Goal: Task Accomplishment & Management: Complete application form

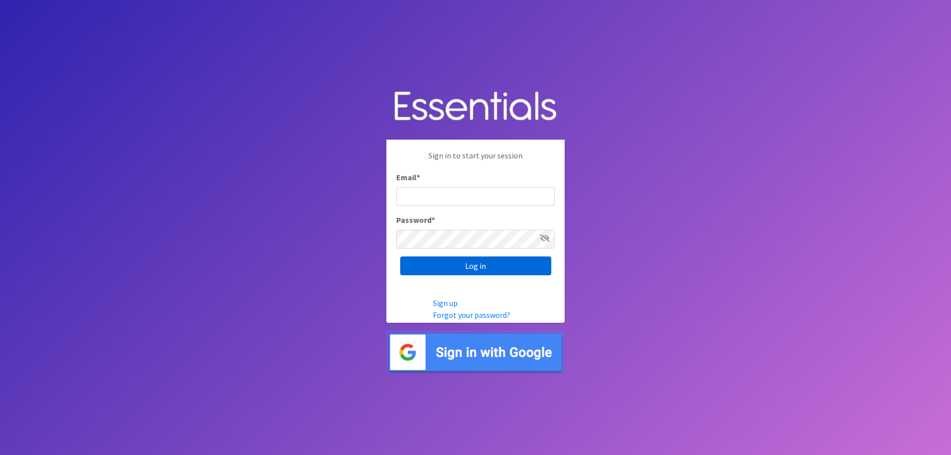
type input "[EMAIL_ADDRESS][DOMAIN_NAME]"
click at [469, 274] on input "Log in" at bounding box center [475, 266] width 151 height 19
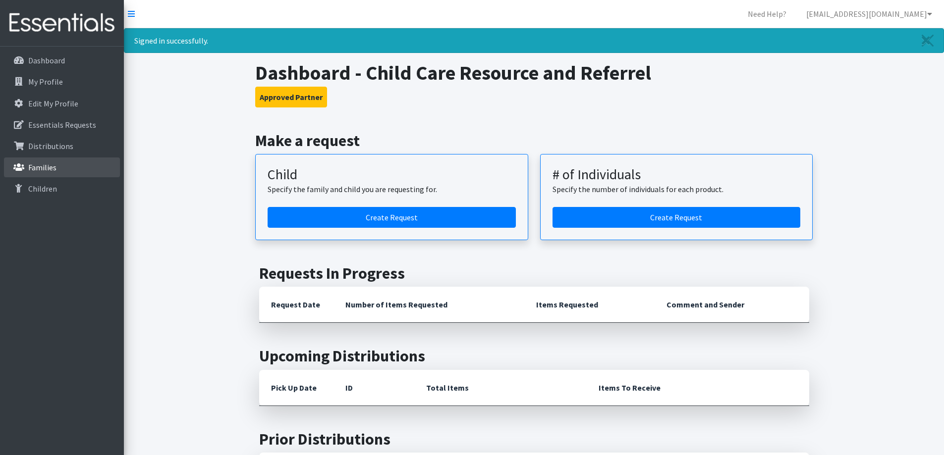
click at [69, 173] on link "Families" at bounding box center [62, 168] width 116 height 20
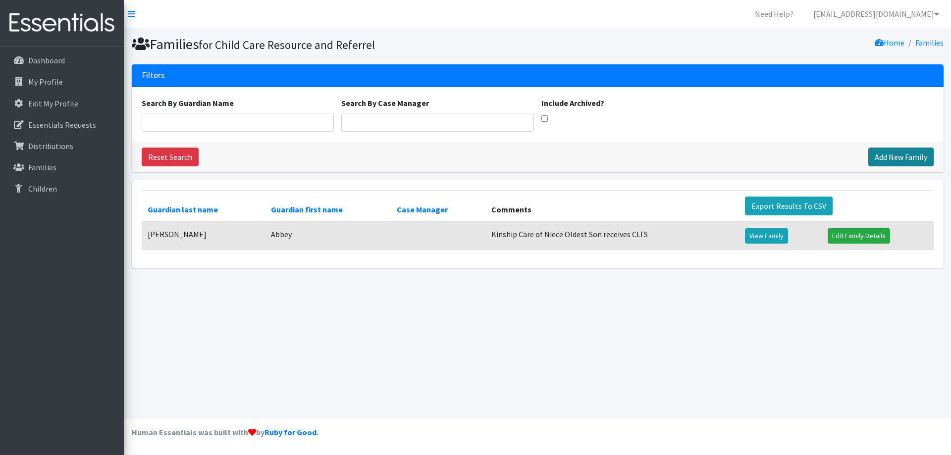
click at [879, 149] on link "Add New Family" at bounding box center [900, 157] width 65 height 19
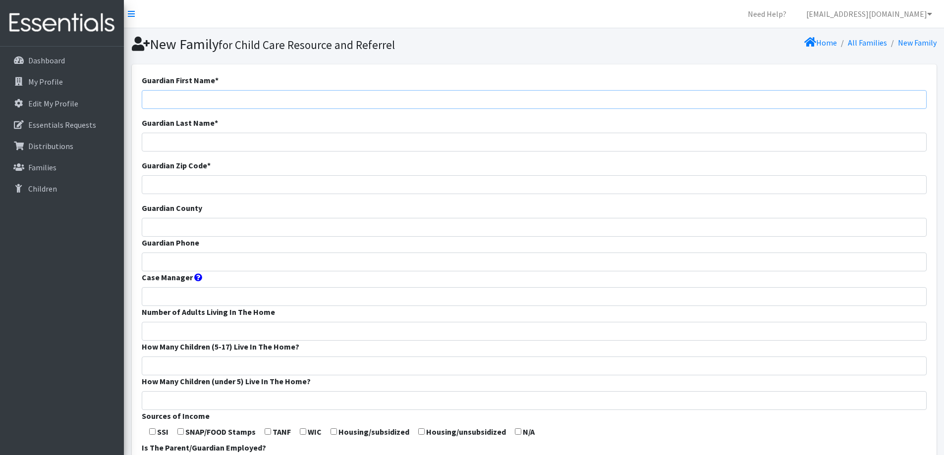
click at [500, 100] on input "Guardian First Name *" at bounding box center [534, 99] width 785 height 19
type input "[PERSON_NAME]"
click at [473, 148] on input "Guardian Last Name *" at bounding box center [534, 142] width 785 height 19
type input "Garcia"
click at [302, 188] on input "Guardian Zip Code *" at bounding box center [534, 184] width 785 height 19
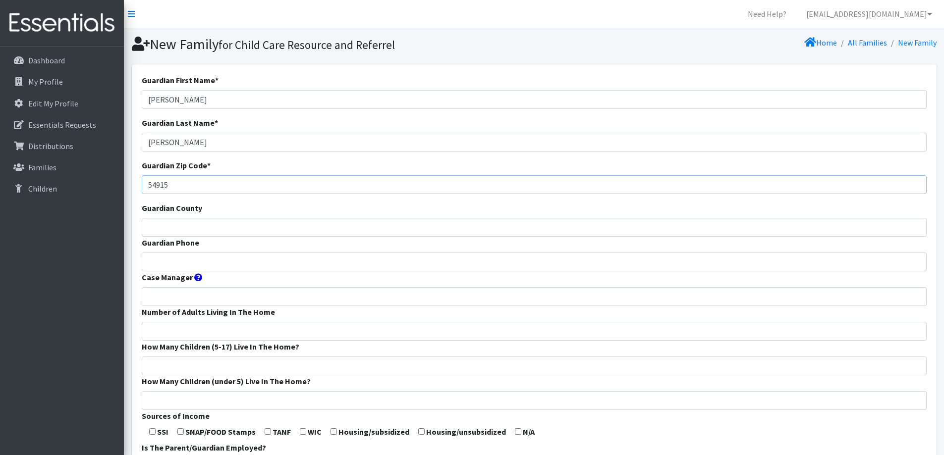
type input "54915"
click at [279, 233] on input "Guardian County" at bounding box center [534, 227] width 785 height 19
type input "Outagamie"
click at [276, 254] on input "Guardian Phone" at bounding box center [534, 262] width 785 height 19
type input "[PHONE_NUMBER]"
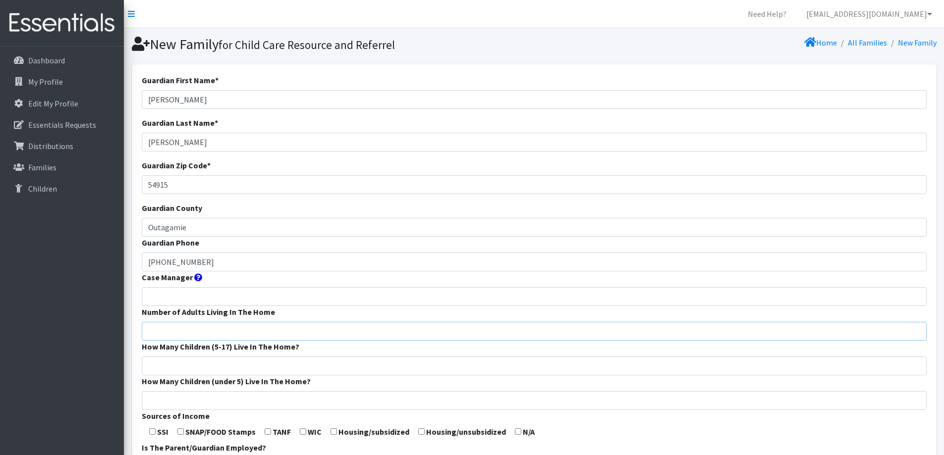
click at [253, 329] on input "Number of Adults Living In The Home" at bounding box center [534, 331] width 785 height 19
type input "2"
click at [250, 365] on input "How Many Children (5-17) Live In The Home?" at bounding box center [534, 366] width 785 height 19
type input "2"
click at [245, 394] on input "How Many Children (under 5) Live In The Home?" at bounding box center [534, 400] width 785 height 19
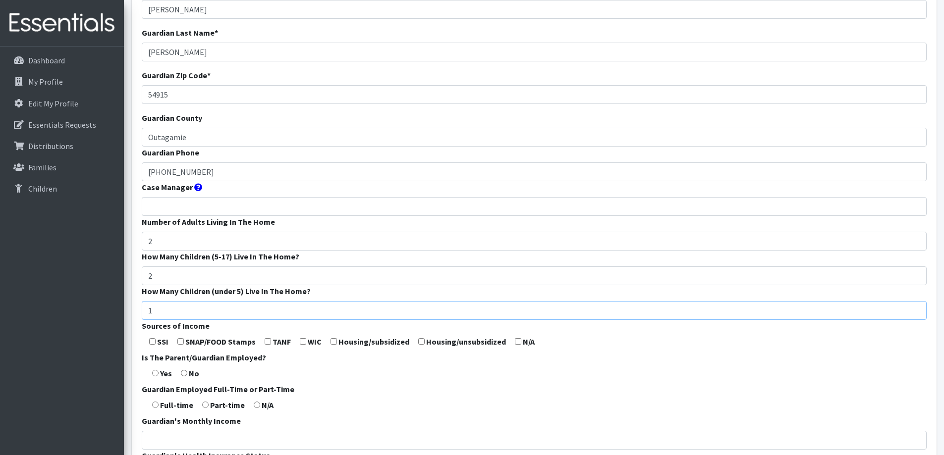
scroll to position [99, 0]
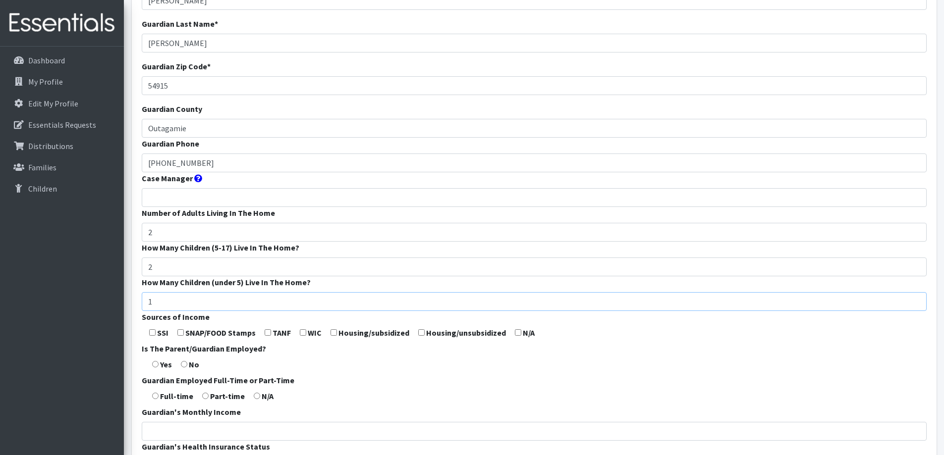
type input "1"
click at [324, 357] on form "Guardian First Name * Mary Guardian Last Name * Garcia Guardian Zip Code * 5491…" at bounding box center [534, 269] width 785 height 588
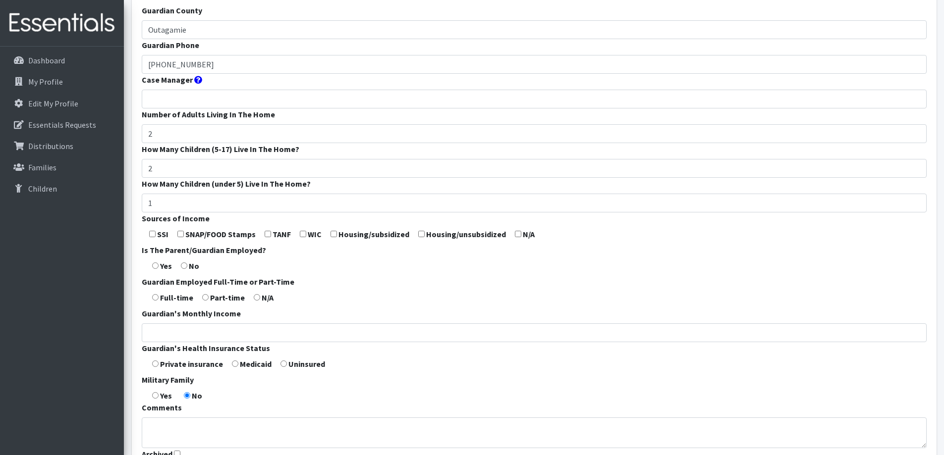
scroll to position [198, 0]
click at [515, 234] on input "checkbox" at bounding box center [518, 233] width 6 height 6
checkbox input "true"
click at [156, 265] on input "radio" at bounding box center [155, 265] width 6 height 6
radio input "true"
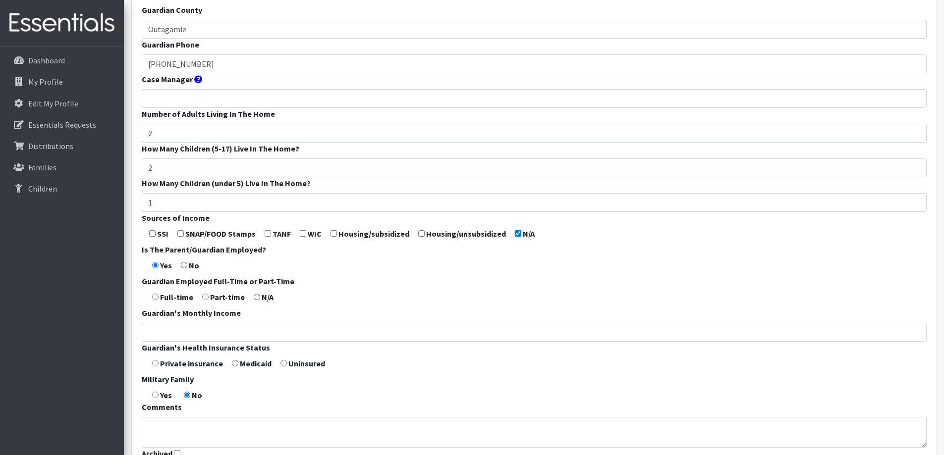
click at [154, 295] on input "radio" at bounding box center [155, 297] width 6 height 6
radio input "true"
click at [172, 361] on label "Private insurance" at bounding box center [191, 364] width 63 height 12
click at [154, 363] on input "radio" at bounding box center [155, 363] width 6 height 6
radio input "true"
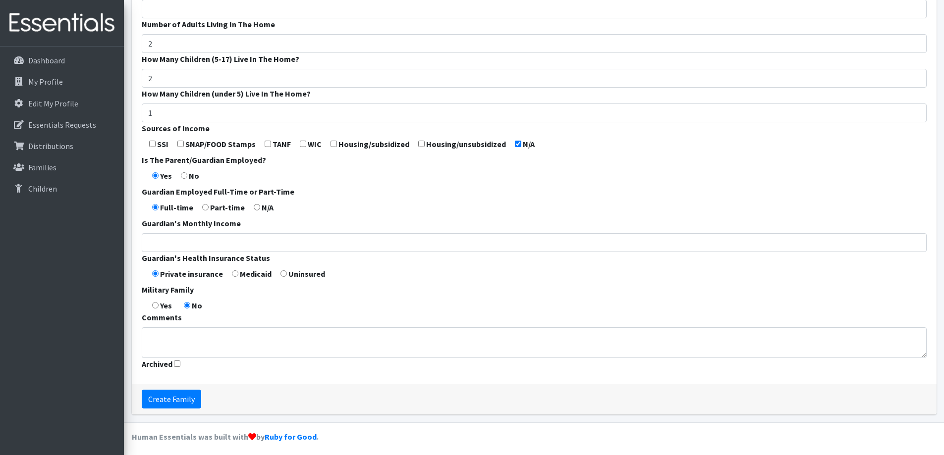
scroll to position [292, 0]
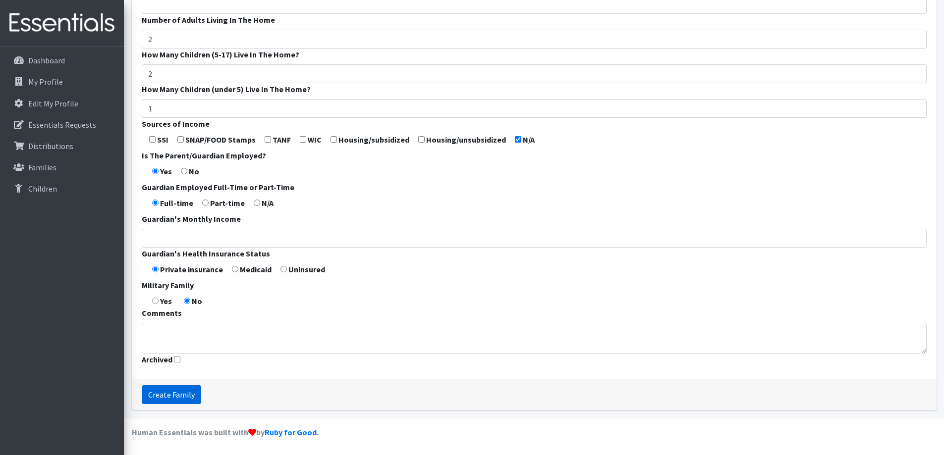
click at [184, 396] on input "Create Family" at bounding box center [171, 394] width 59 height 19
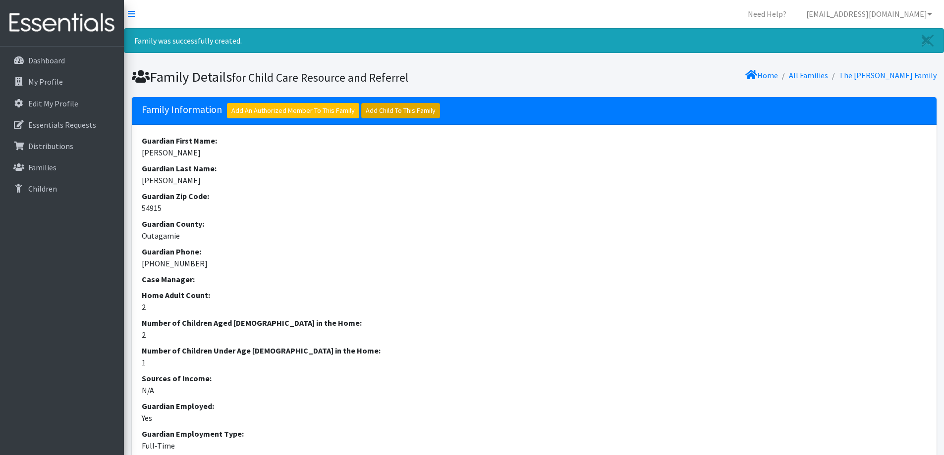
click at [399, 112] on link "Add Child To This Family" at bounding box center [400, 110] width 79 height 15
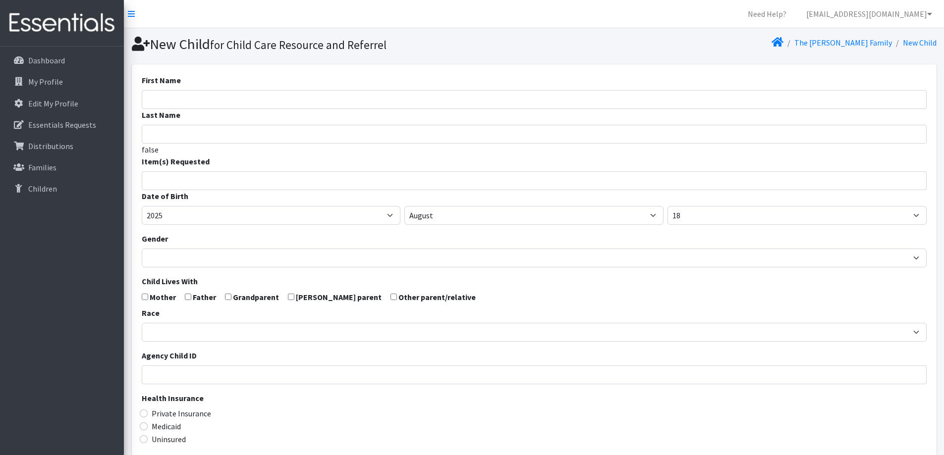
select select
click at [259, 94] on input "First Name" at bounding box center [534, 99] width 785 height 19
type input "Harmony"
click at [242, 126] on input "Last Name" at bounding box center [534, 134] width 785 height 19
type input "G"
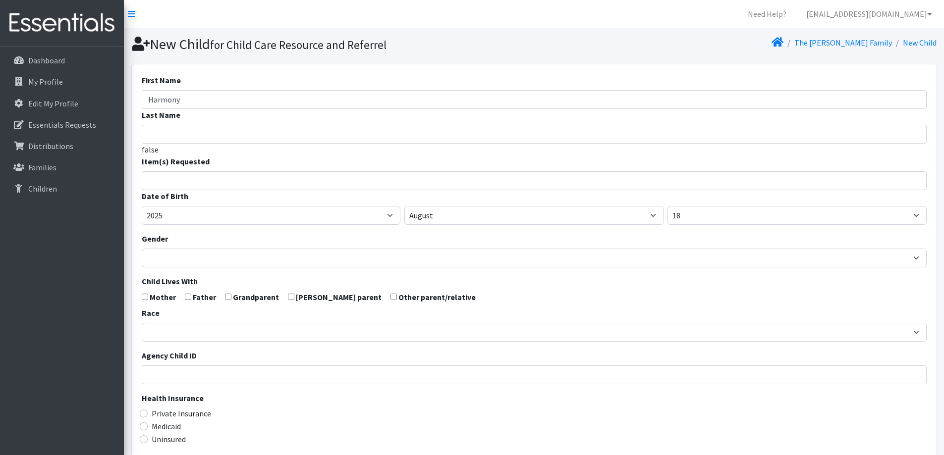
click at [226, 181] on input "search" at bounding box center [541, 179] width 781 height 9
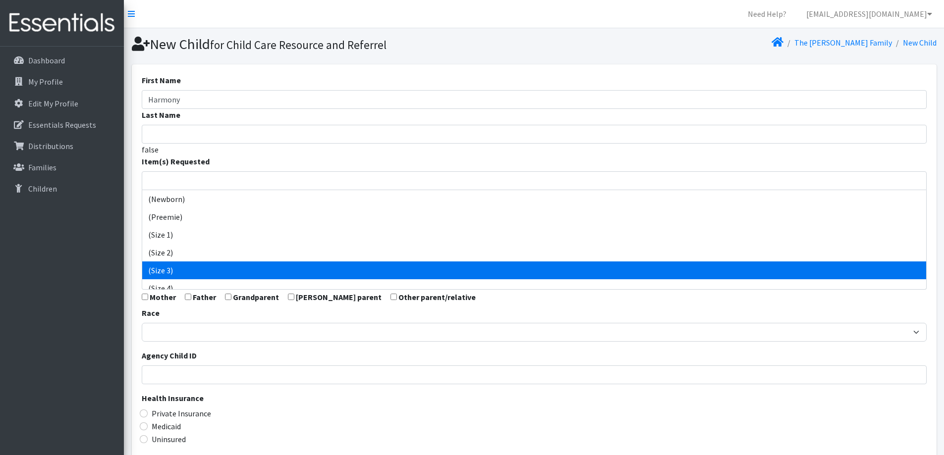
select select "14507"
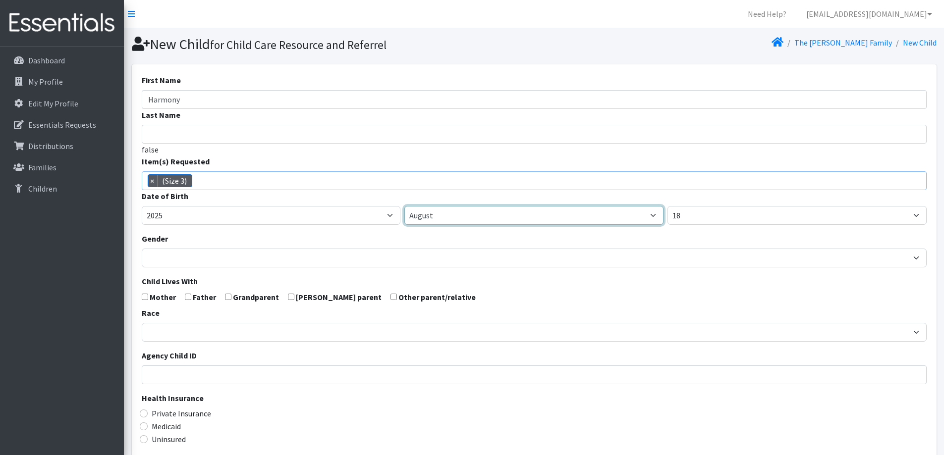
click at [524, 216] on select "January February March April May June July August September October November De…" at bounding box center [533, 215] width 259 height 19
select select "3"
click at [404, 206] on select "January February March April May June July August September October November De…" at bounding box center [533, 215] width 259 height 19
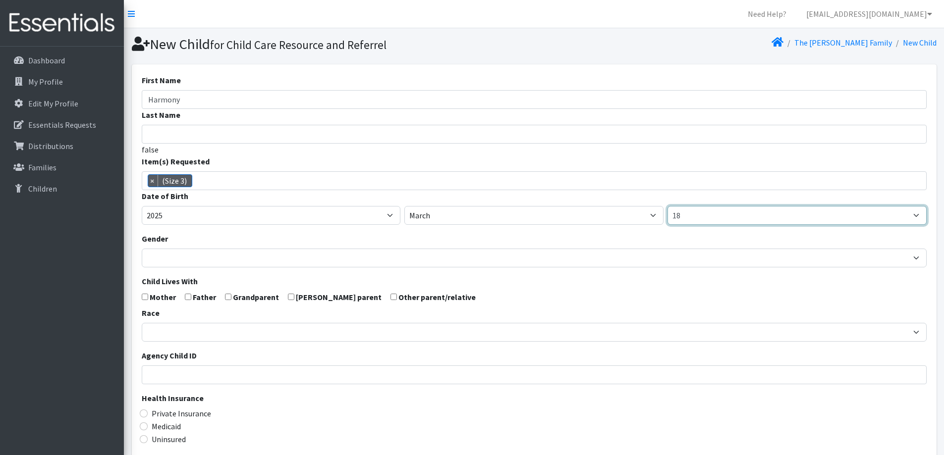
click at [797, 207] on select "1 2 3 4 5 6 7 8 9 10 11 12 13 14 15 16 17 18 19 20 21 22 23 24 25 26 27 28 29 3…" at bounding box center [796, 215] width 259 height 19
select select "5"
click at [667, 206] on select "1 2 3 4 5 6 7 8 9 10 11 12 13 14 15 16 17 18 19 20 21 22 23 24 25 26 27 28 29 3…" at bounding box center [796, 215] width 259 height 19
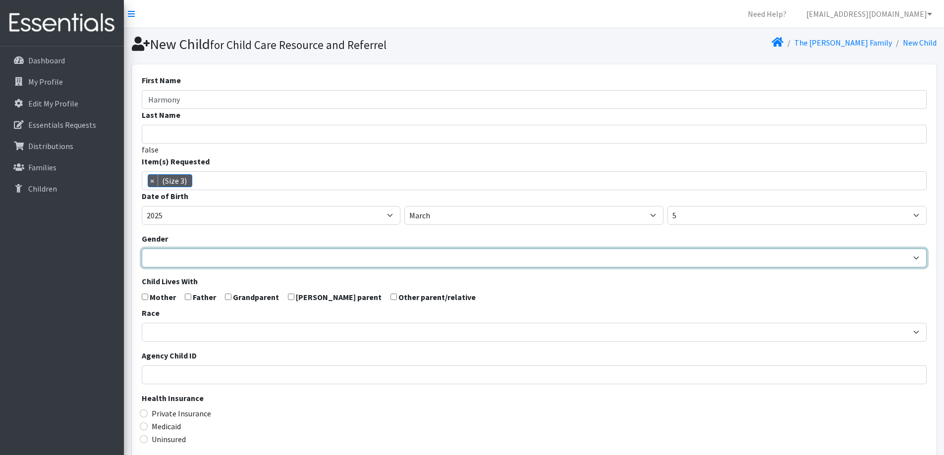
click at [221, 260] on select "Male Female" at bounding box center [534, 258] width 785 height 19
select select "Female"
click at [142, 249] on select "Male Female" at bounding box center [534, 258] width 785 height 19
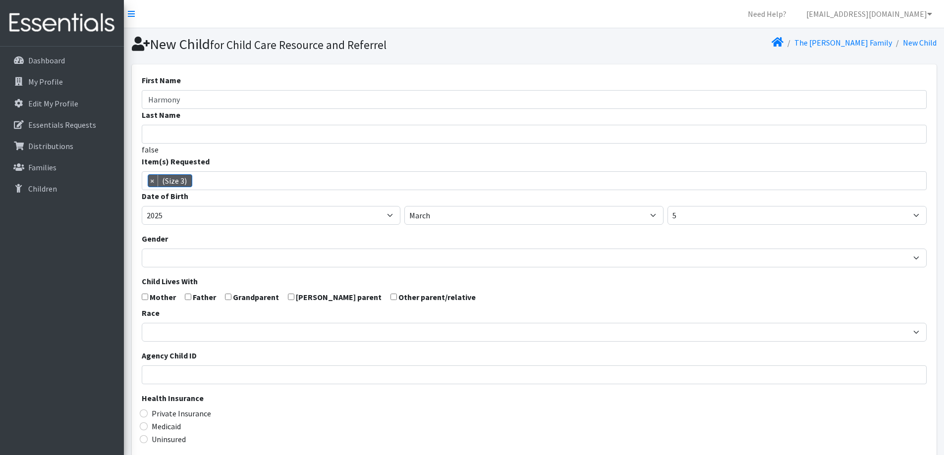
click at [152, 298] on label "Mother" at bounding box center [163, 297] width 26 height 12
click at [146, 299] on input "checkbox" at bounding box center [145, 297] width 6 height 6
checkbox input "true"
click at [189, 298] on input "checkbox" at bounding box center [188, 297] width 6 height 6
checkbox input "true"
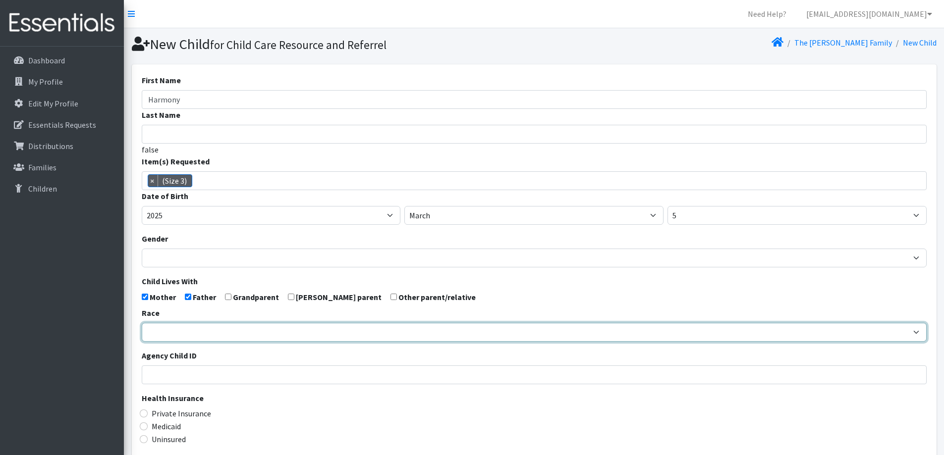
click at [184, 338] on select "African American Caucasian Hispanic Asian American Indian Pacific Islander Mult…" at bounding box center [534, 332] width 785 height 19
select select "Caucasian"
click at [142, 323] on select "African American Caucasian Hispanic Asian American Indian Pacific Islander Mult…" at bounding box center [534, 332] width 785 height 19
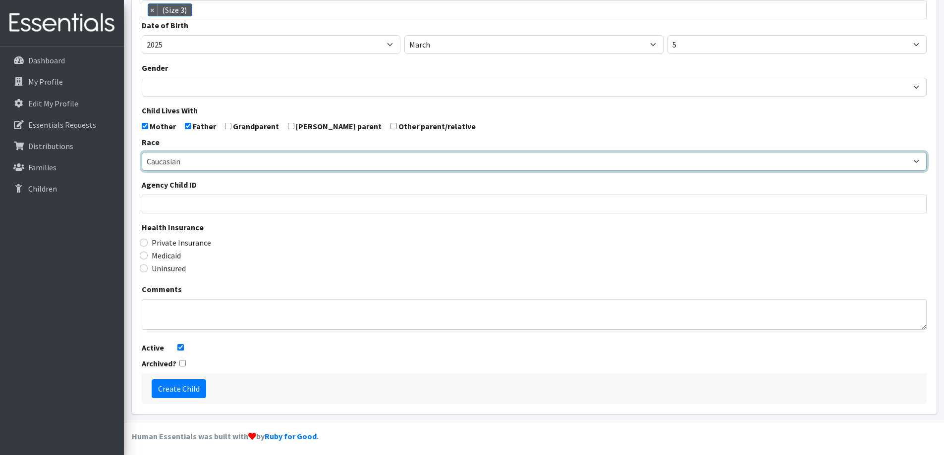
scroll to position [175, 0]
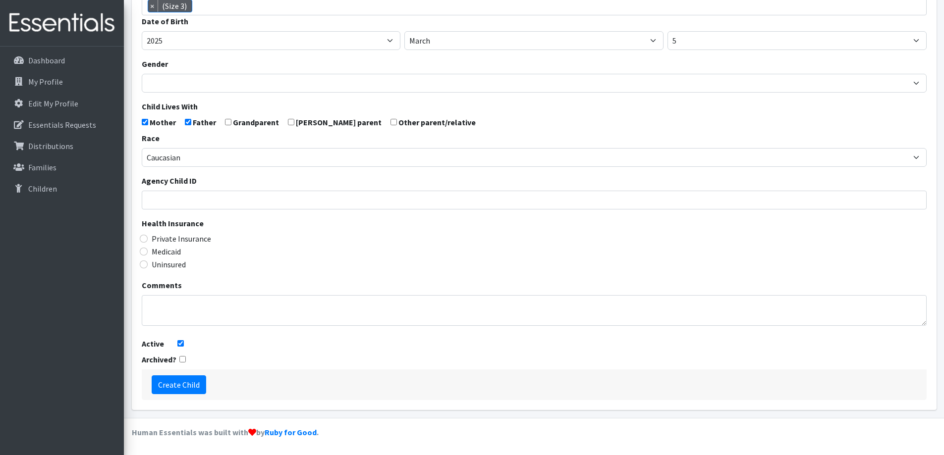
click at [185, 240] on label "Private Insurance" at bounding box center [181, 239] width 59 height 12
click at [148, 240] on input "Private Insurance" at bounding box center [144, 239] width 8 height 8
radio input "true"
click at [183, 389] on input "Create Child" at bounding box center [179, 385] width 54 height 19
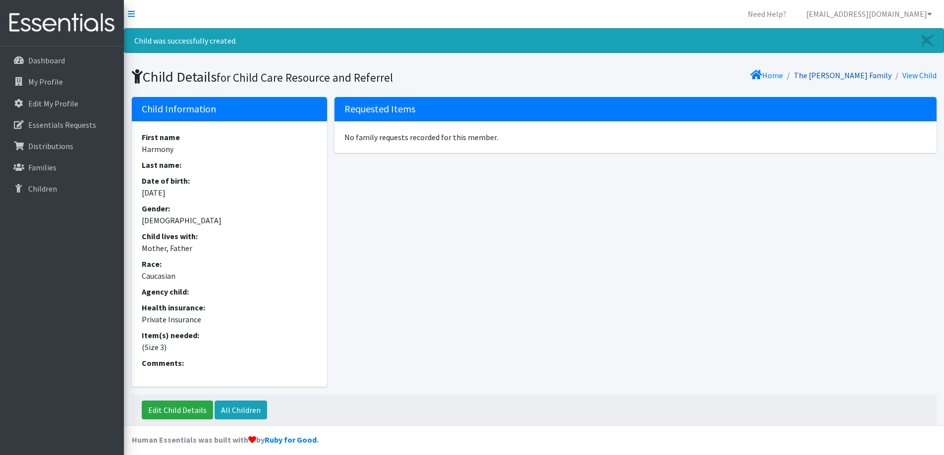
click at [879, 79] on link "The [PERSON_NAME] Family" at bounding box center [843, 75] width 98 height 10
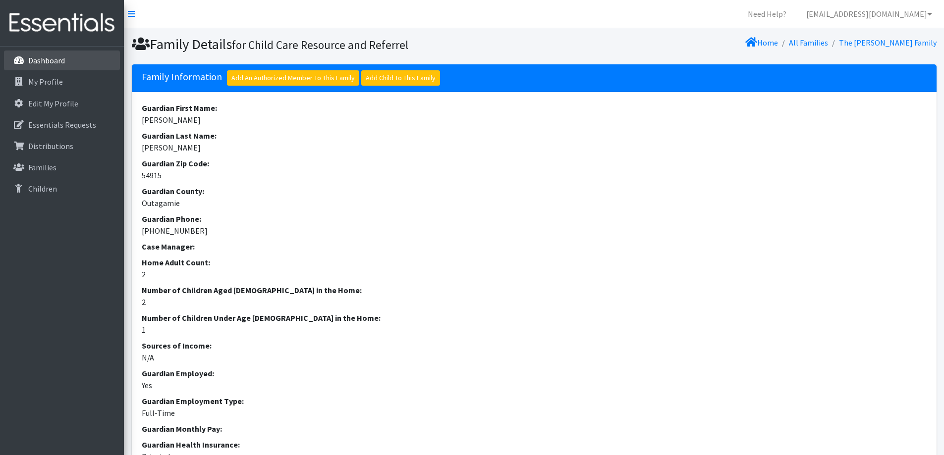
click at [60, 65] on p "Dashboard" at bounding box center [46, 60] width 37 height 10
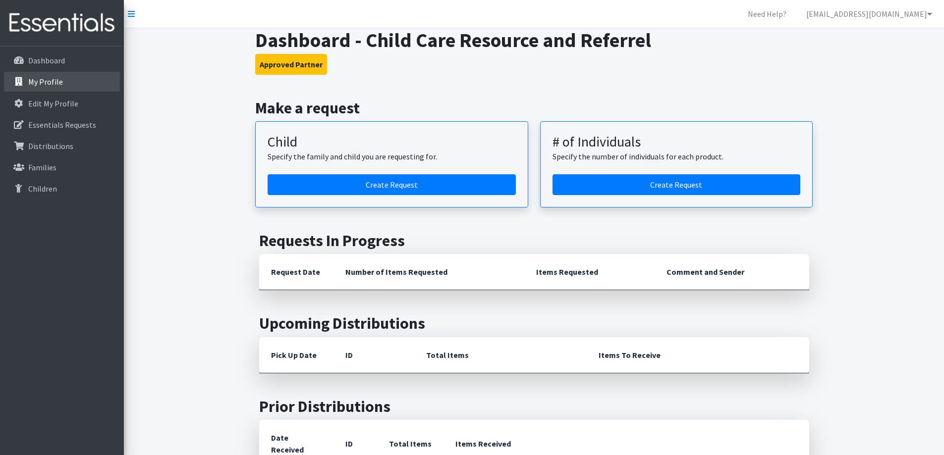
click at [75, 84] on link "My Profile" at bounding box center [62, 82] width 116 height 20
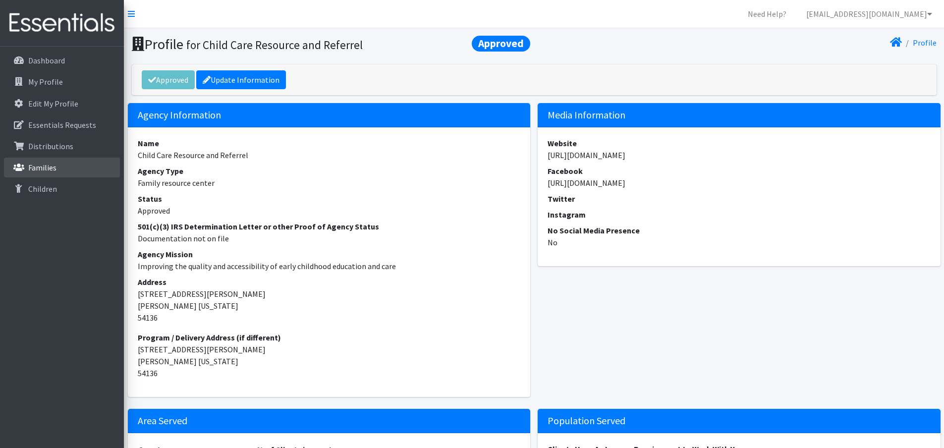
click at [80, 161] on link "Families" at bounding box center [62, 168] width 116 height 20
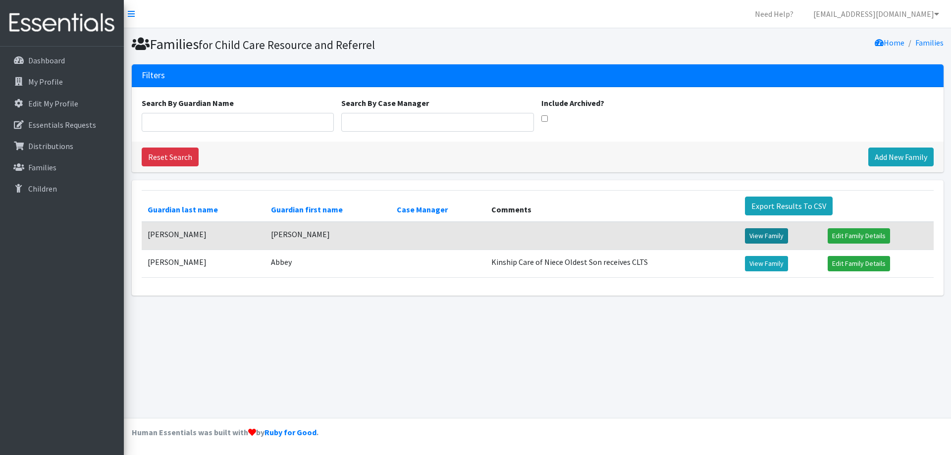
click at [761, 233] on link "View Family" at bounding box center [766, 235] width 43 height 15
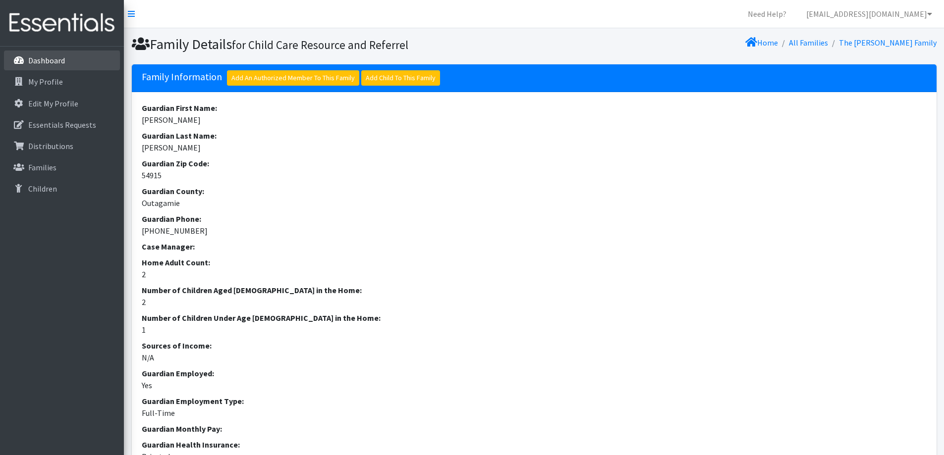
click at [71, 55] on link "Dashboard" at bounding box center [62, 61] width 116 height 20
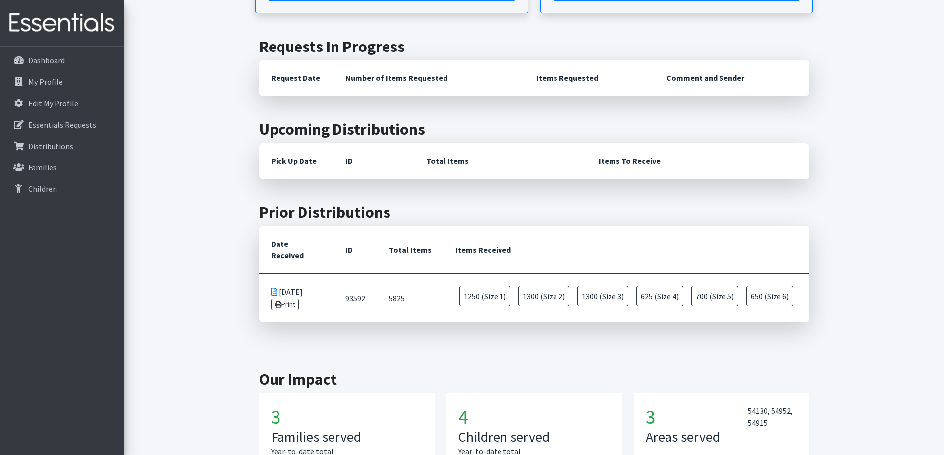
scroll to position [190, 0]
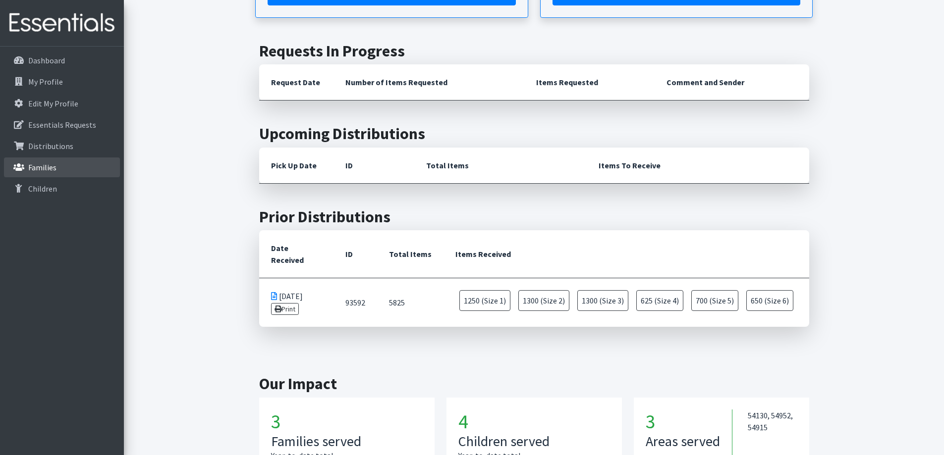
click at [69, 162] on link "Families" at bounding box center [62, 168] width 116 height 20
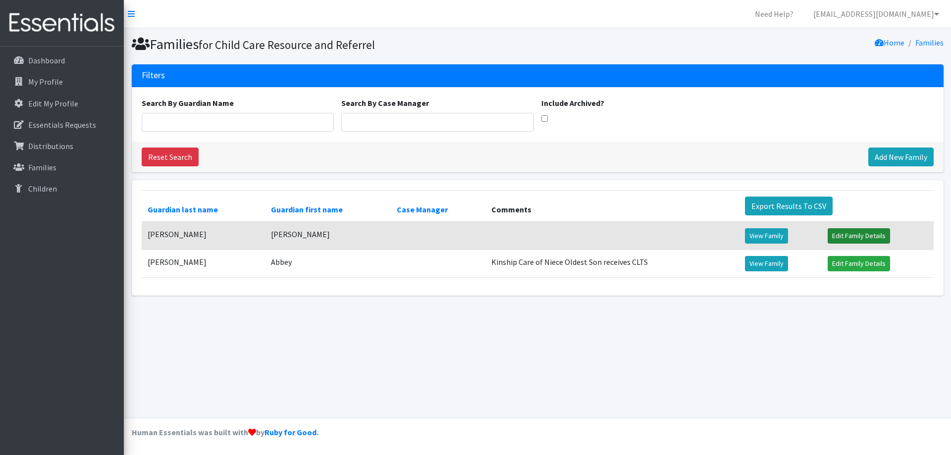
click at [843, 230] on link "Edit Family Details" at bounding box center [859, 235] width 62 height 15
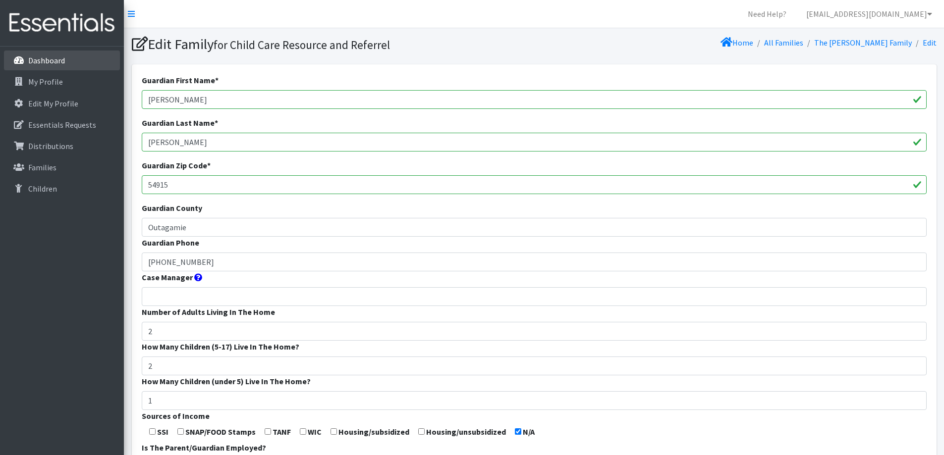
click at [56, 65] on p "Dashboard" at bounding box center [46, 60] width 37 height 10
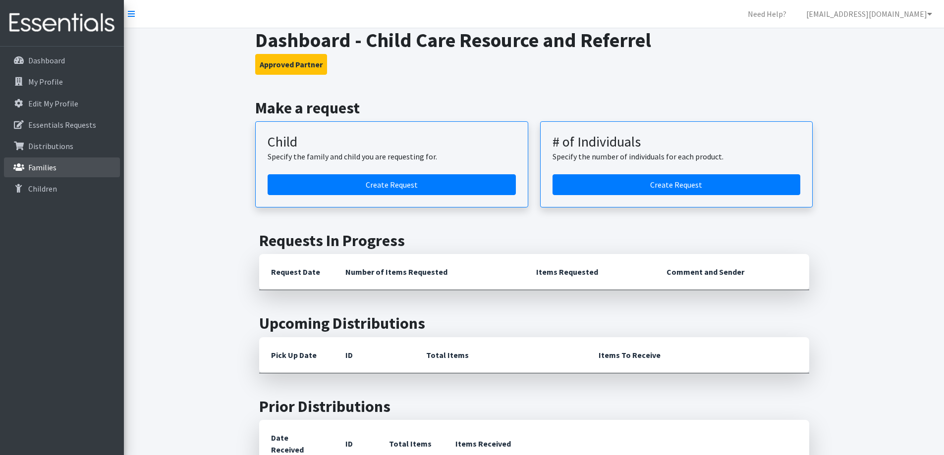
click at [57, 166] on link "Families" at bounding box center [62, 168] width 116 height 20
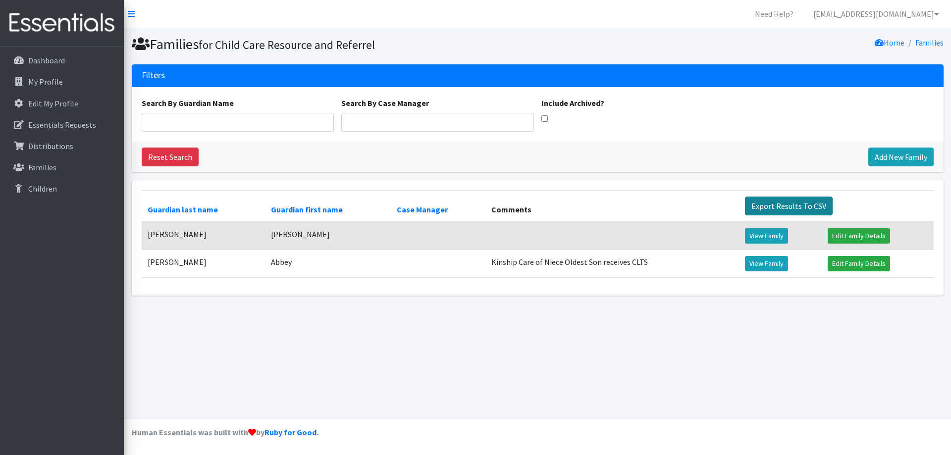
click at [756, 200] on link "Export Results To CSV" at bounding box center [789, 206] width 88 height 19
click at [773, 266] on link "View Family" at bounding box center [766, 263] width 43 height 15
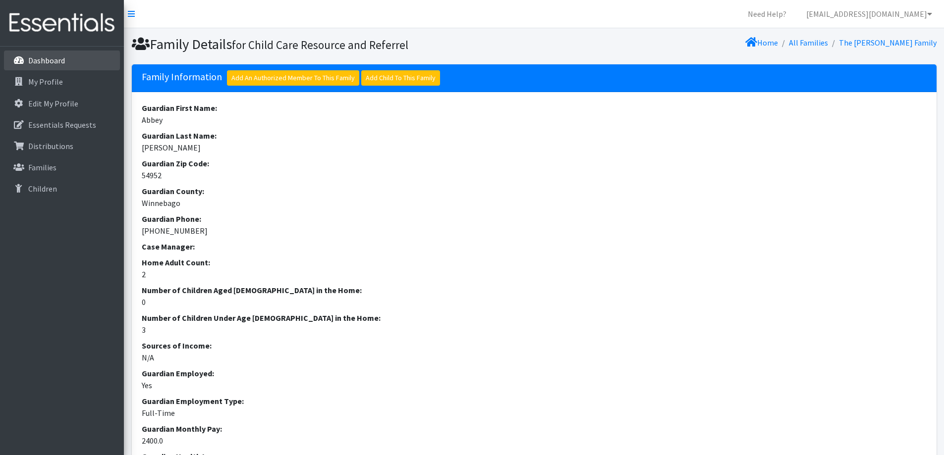
click at [20, 63] on icon at bounding box center [18, 60] width 13 height 9
